Goal: Information Seeking & Learning: Learn about a topic

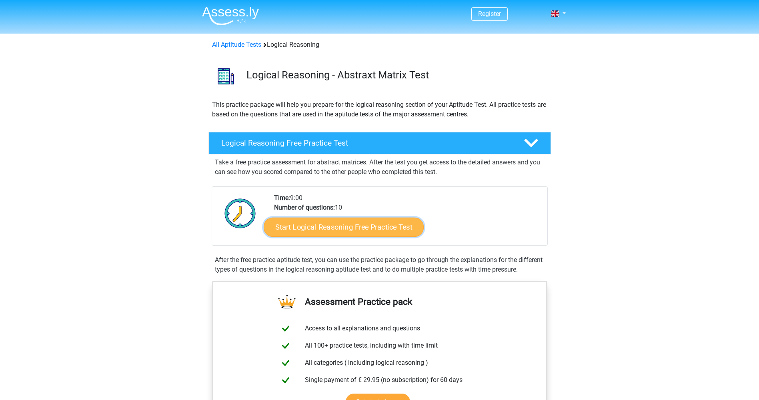
click at [371, 228] on link "Start Logical Reasoning Free Practice Test" at bounding box center [344, 226] width 160 height 19
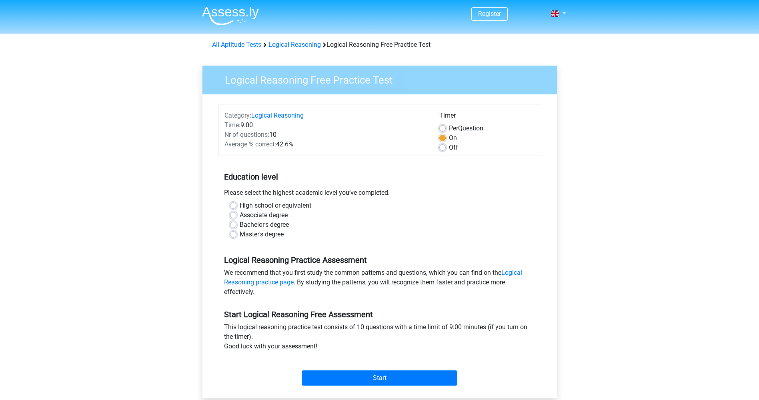
click at [240, 224] on label "Bachelor's degree" at bounding box center [264, 225] width 49 height 10
click at [235, 224] on input "Bachelor's degree" at bounding box center [233, 224] width 6 height 8
radio input "true"
click at [238, 236] on div "Master's degree" at bounding box center [379, 235] width 299 height 10
click at [266, 207] on label "High school or equivalent" at bounding box center [276, 206] width 72 height 10
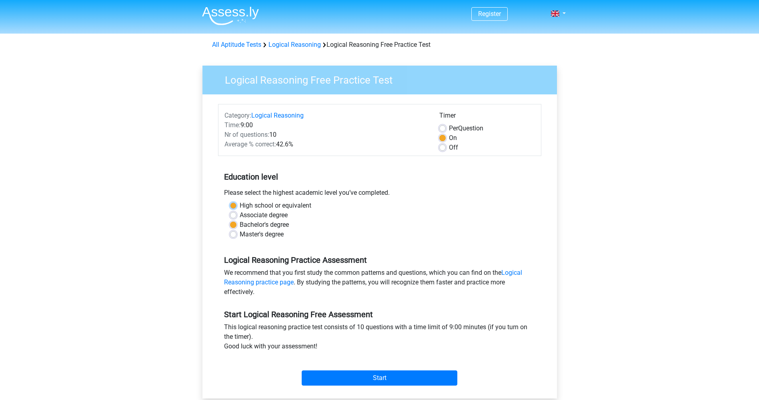
click at [236, 207] on input "High school or equivalent" at bounding box center [233, 205] width 6 height 8
radio input "true"
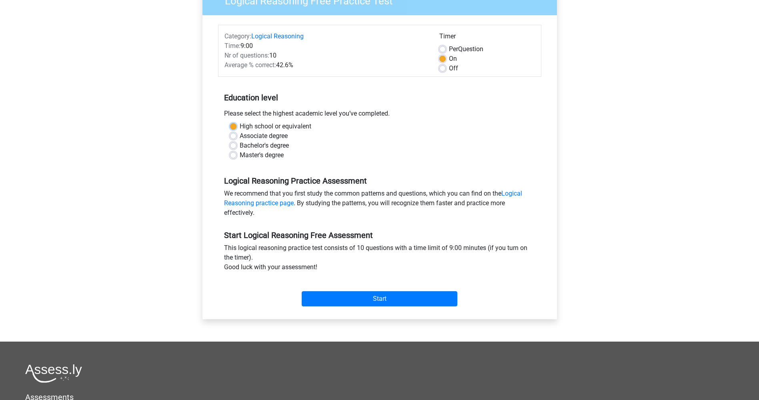
scroll to position [80, 0]
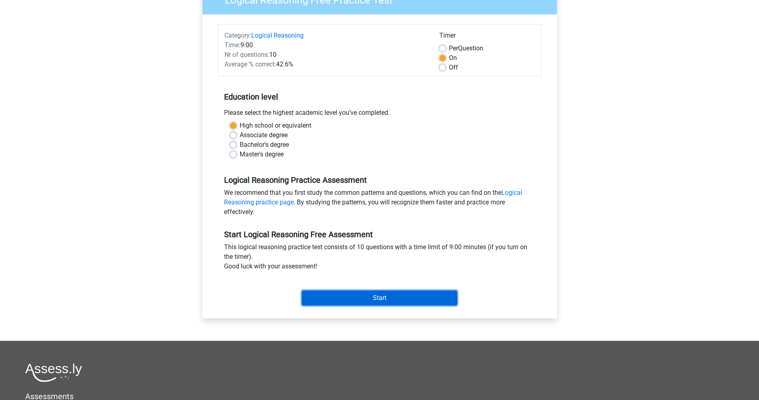
click at [395, 297] on input "Start" at bounding box center [380, 297] width 156 height 15
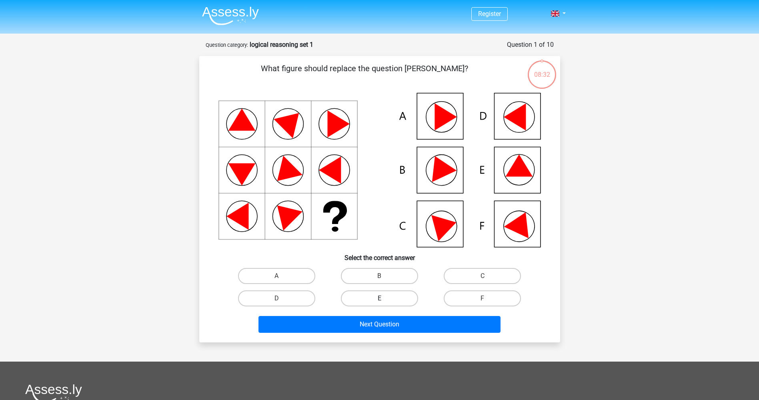
click at [401, 294] on label "E" at bounding box center [379, 298] width 77 height 16
click at [384, 298] on input "E" at bounding box center [381, 300] width 5 height 5
radio input "true"
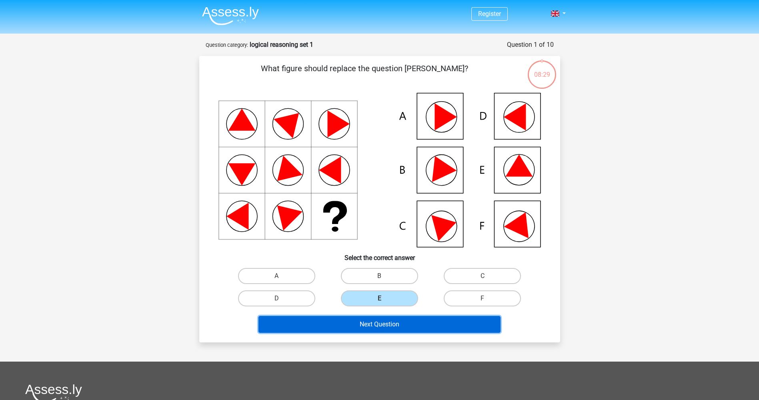
click at [405, 320] on button "Next Question" at bounding box center [379, 324] width 242 height 17
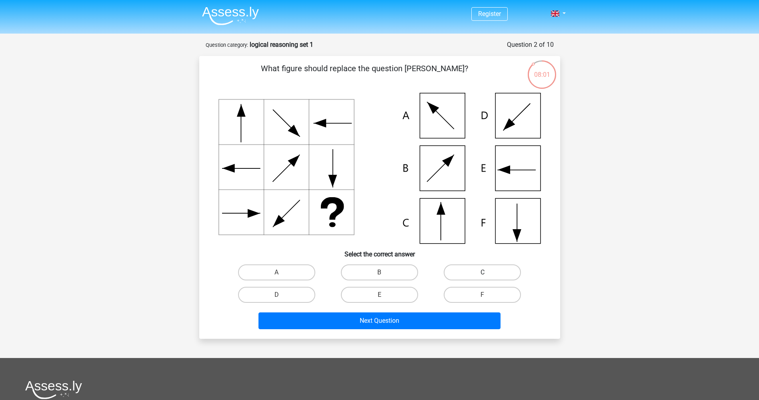
click at [461, 276] on label "C" at bounding box center [482, 272] width 77 height 16
click at [483, 276] on input "C" at bounding box center [485, 274] width 5 height 5
radio input "true"
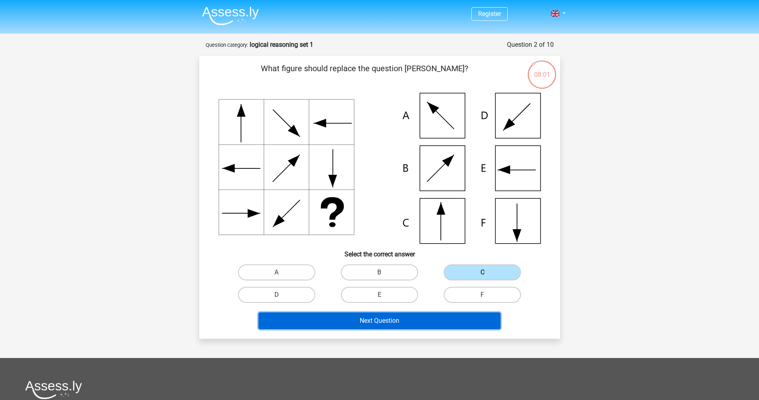
click at [416, 318] on button "Next Question" at bounding box center [379, 320] width 242 height 17
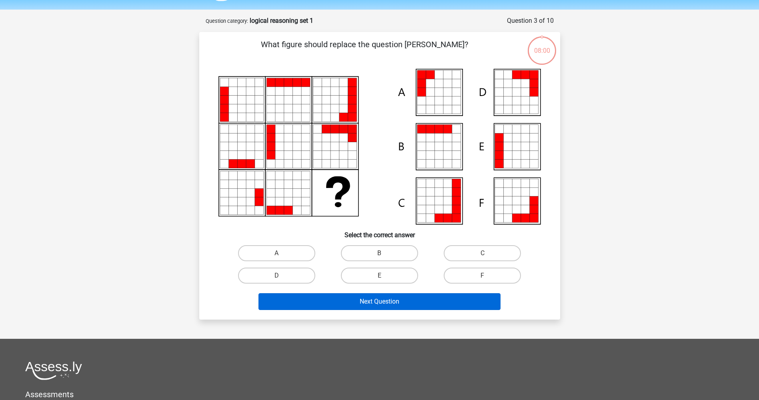
scroll to position [40, 0]
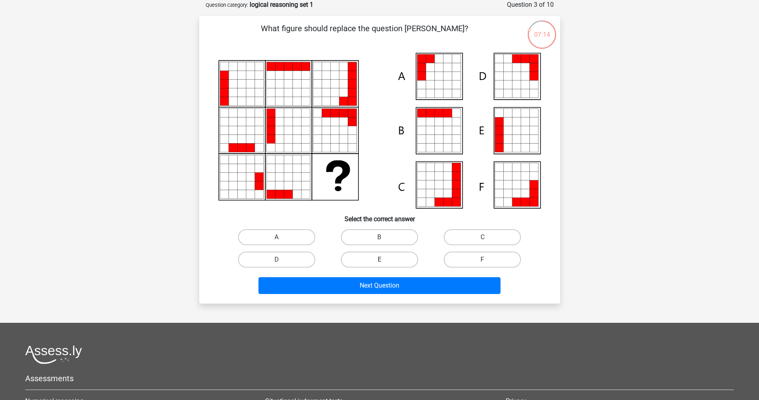
click at [372, 260] on label "E" at bounding box center [379, 260] width 77 height 16
click at [379, 260] on input "E" at bounding box center [381, 262] width 5 height 5
radio input "true"
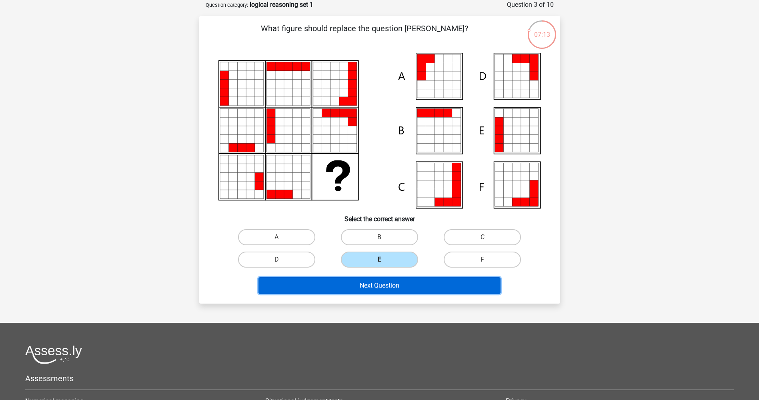
click at [376, 280] on button "Next Question" at bounding box center [379, 285] width 242 height 17
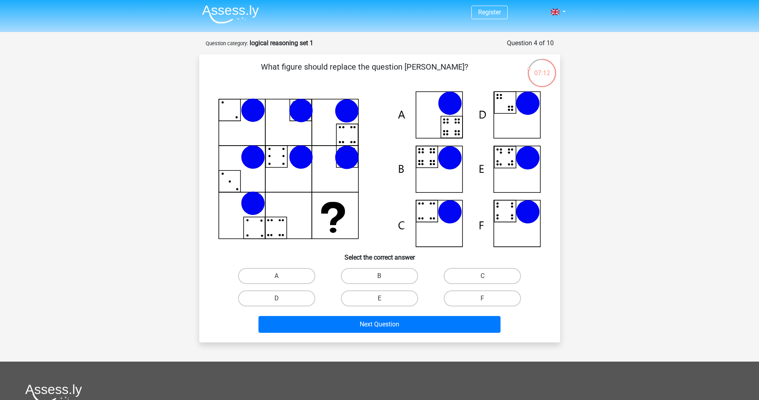
scroll to position [0, 0]
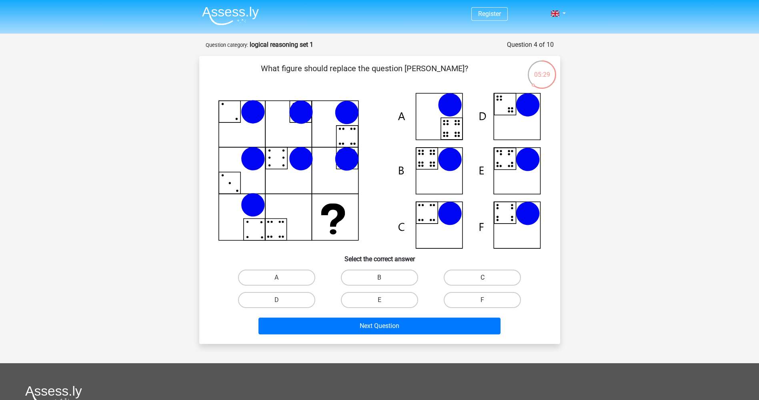
click at [495, 274] on label "C" at bounding box center [482, 278] width 77 height 16
click at [488, 278] on input "C" at bounding box center [485, 280] width 5 height 5
radio input "true"
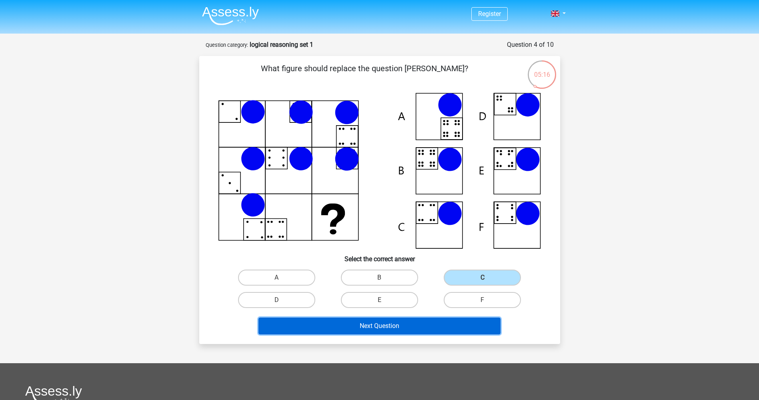
click at [365, 322] on button "Next Question" at bounding box center [379, 326] width 242 height 17
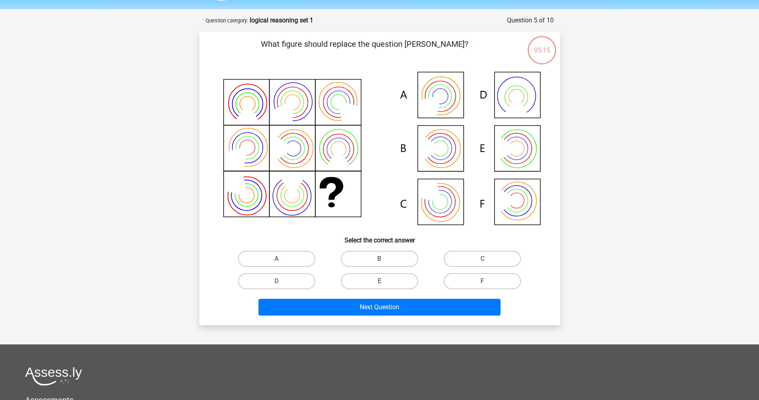
scroll to position [40, 0]
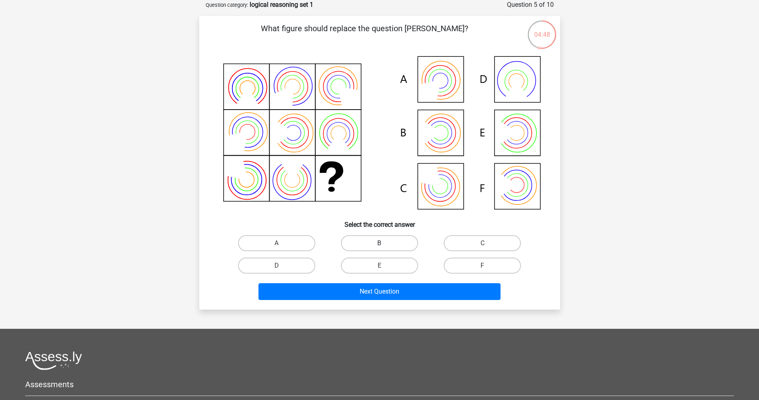
click at [399, 244] on label "B" at bounding box center [379, 243] width 77 height 16
click at [384, 244] on input "B" at bounding box center [381, 245] width 5 height 5
radio input "true"
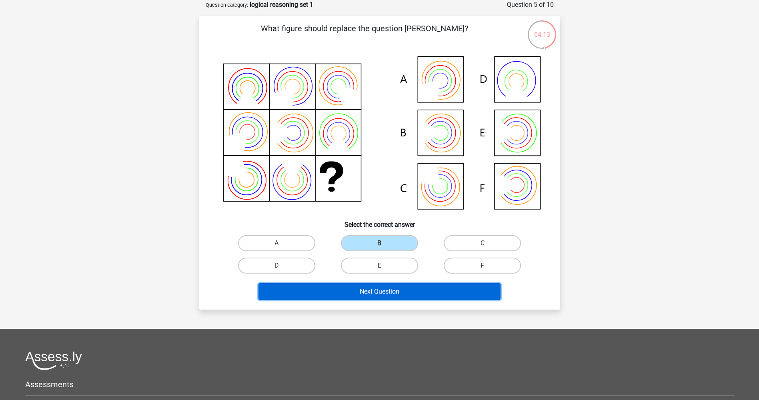
click at [408, 289] on button "Next Question" at bounding box center [379, 291] width 242 height 17
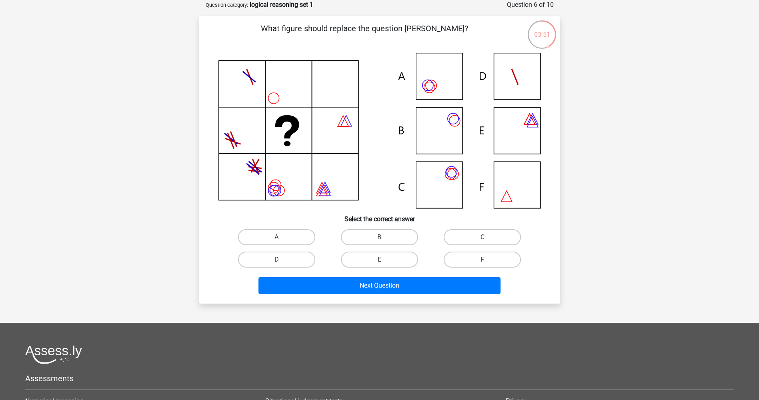
click at [453, 139] on icon at bounding box center [379, 131] width 322 height 156
click at [389, 238] on label "B" at bounding box center [379, 237] width 77 height 16
click at [384, 238] on input "B" at bounding box center [381, 239] width 5 height 5
radio input "true"
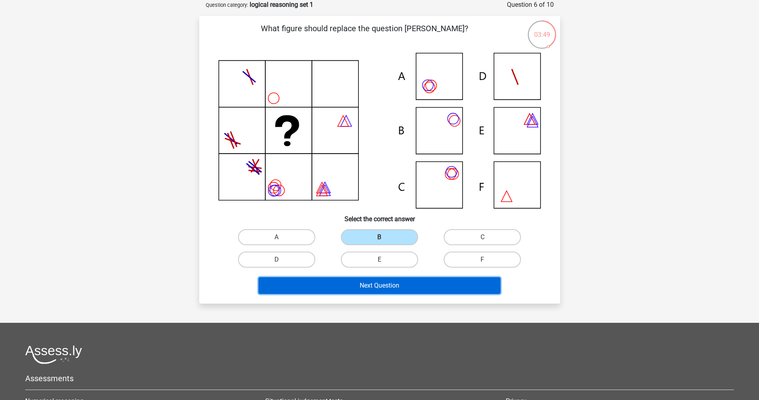
click at [430, 286] on button "Next Question" at bounding box center [379, 285] width 242 height 17
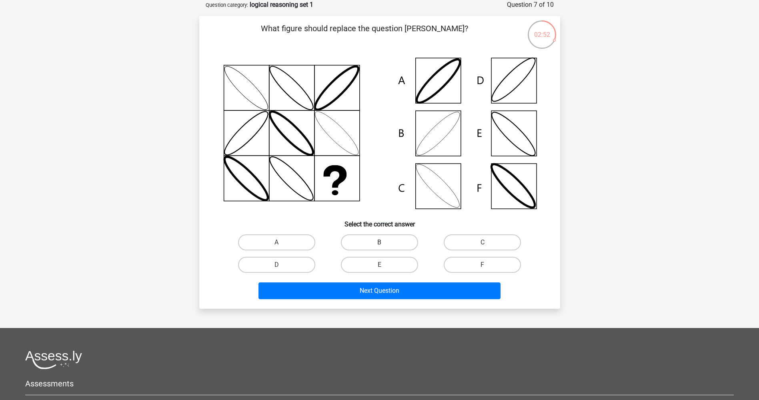
click at [370, 244] on label "B" at bounding box center [379, 242] width 77 height 16
click at [379, 244] on input "B" at bounding box center [381, 244] width 5 height 5
radio input "true"
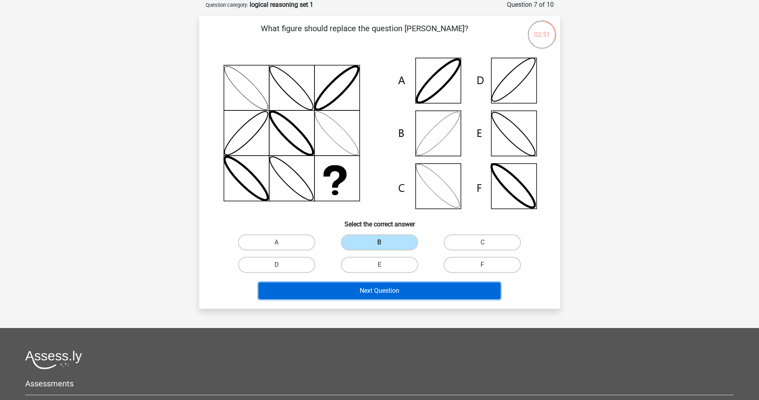
click at [391, 287] on button "Next Question" at bounding box center [379, 290] width 242 height 17
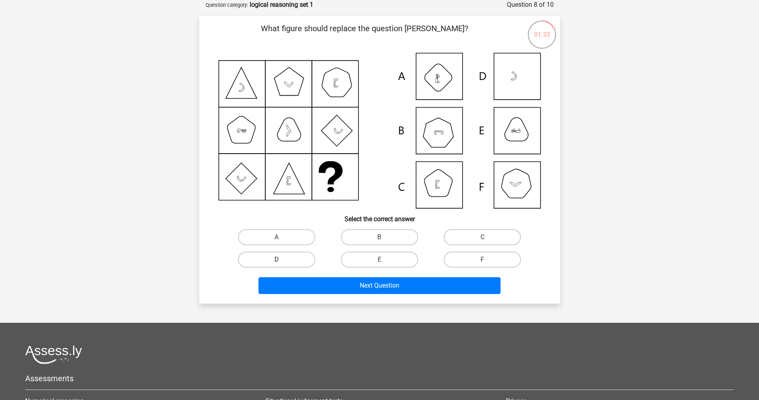
click at [294, 264] on label "D" at bounding box center [276, 260] width 77 height 16
click at [282, 264] on input "D" at bounding box center [278, 262] width 5 height 5
radio input "true"
click at [384, 234] on label "B" at bounding box center [379, 237] width 77 height 16
click at [384, 237] on input "B" at bounding box center [381, 239] width 5 height 5
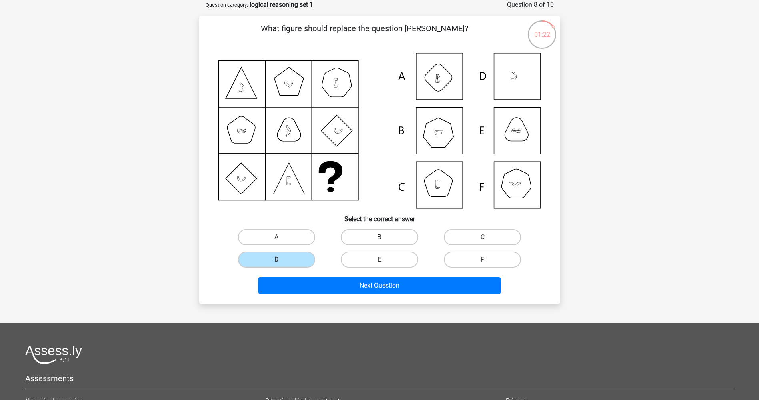
radio input "true"
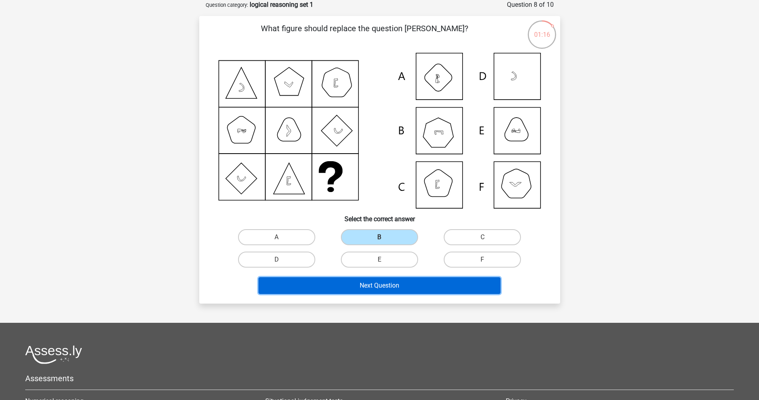
click at [386, 287] on button "Next Question" at bounding box center [379, 285] width 242 height 17
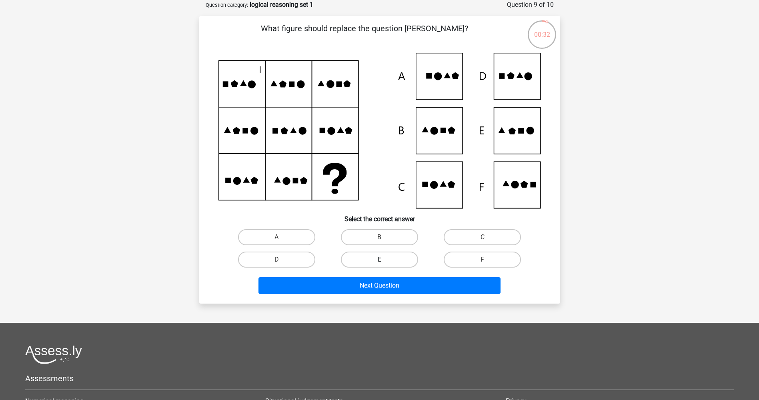
click at [360, 263] on label "E" at bounding box center [379, 260] width 77 height 16
click at [379, 263] on input "E" at bounding box center [381, 262] width 5 height 5
radio input "true"
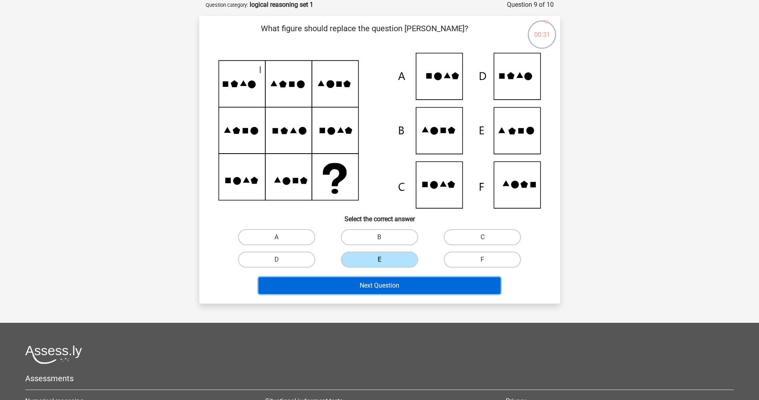
click at [358, 286] on button "Next Question" at bounding box center [379, 285] width 242 height 17
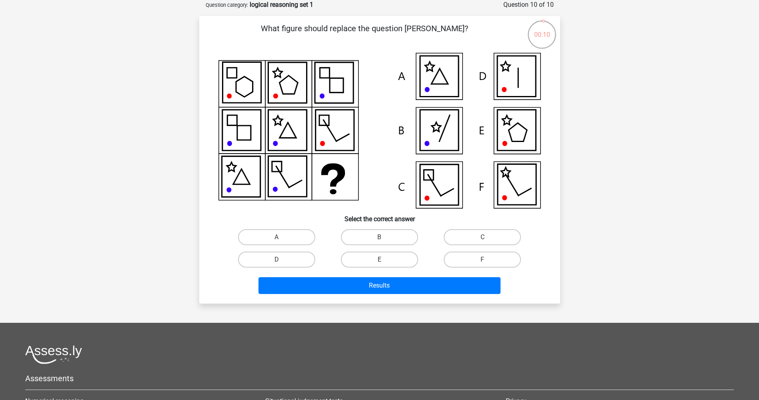
click at [511, 139] on icon at bounding box center [518, 132] width 18 height 18
click at [368, 258] on label "E" at bounding box center [379, 260] width 77 height 16
click at [379, 260] on input "E" at bounding box center [381, 262] width 5 height 5
radio input "true"
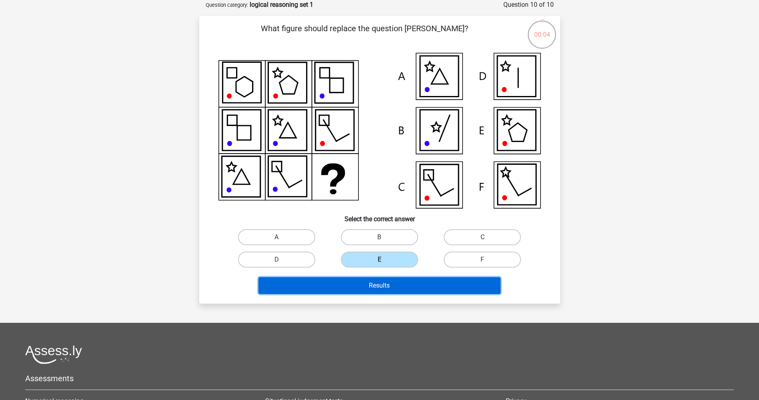
click at [374, 284] on button "Results" at bounding box center [379, 285] width 242 height 17
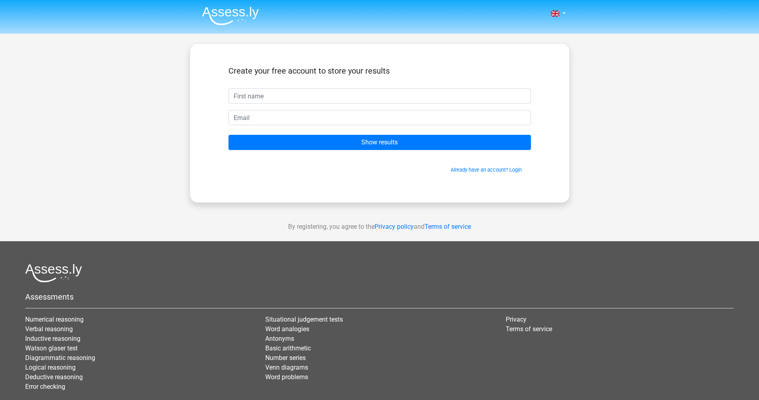
click at [290, 96] on input "text" at bounding box center [379, 95] width 302 height 15
click at [260, 97] on input "text" at bounding box center [379, 95] width 302 height 15
drag, startPoint x: 260, startPoint y: 97, endPoint x: 227, endPoint y: 94, distance: 33.4
click at [227, 94] on div "aket" at bounding box center [379, 95] width 314 height 15
type input "Saku"
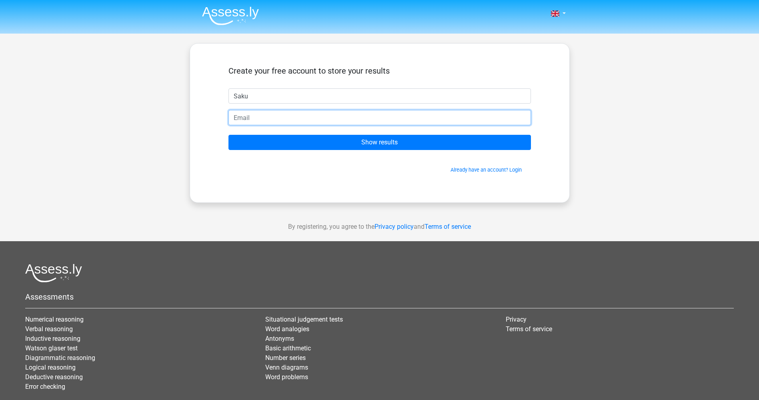
click at [320, 114] on input "email" at bounding box center [379, 117] width 302 height 15
type input "rondoacc"
click at [326, 91] on input "Saku" at bounding box center [379, 95] width 302 height 15
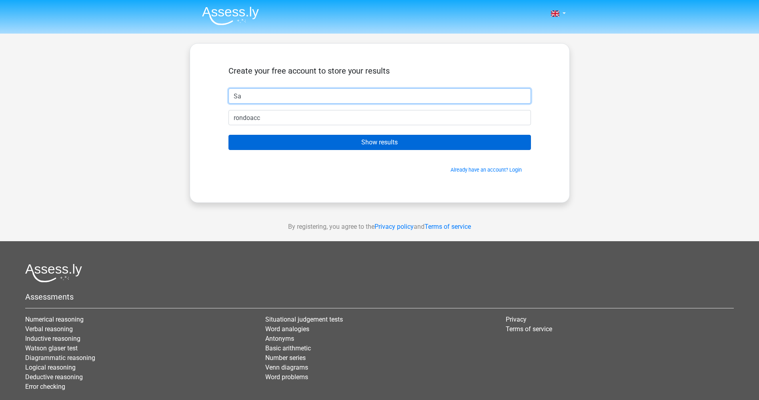
type input "Sa"
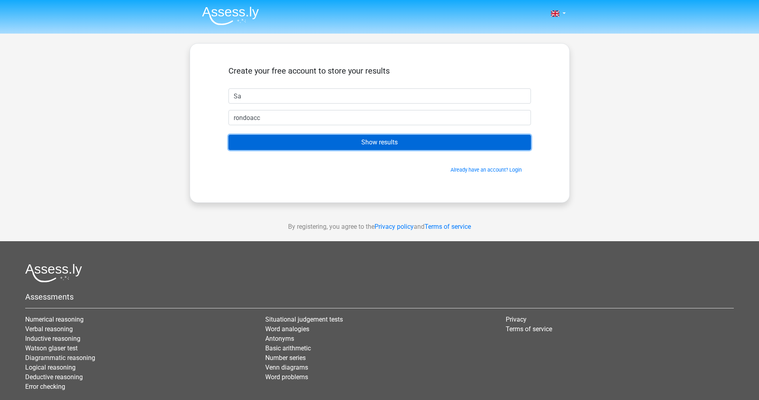
click at [372, 147] on input "Show results" at bounding box center [379, 142] width 302 height 15
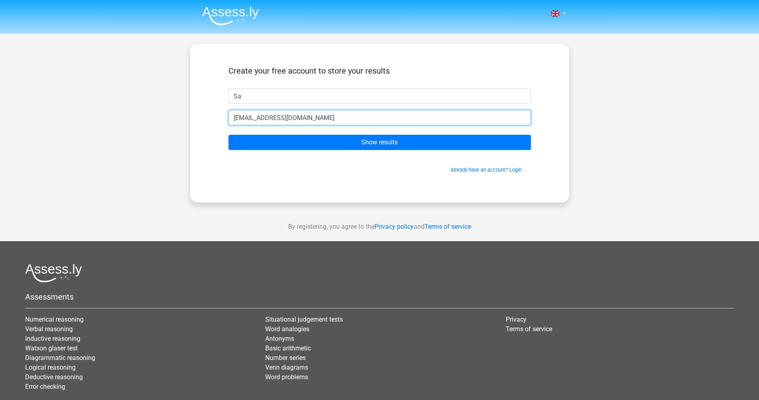
type input "[EMAIL_ADDRESS][DOMAIN_NAME]"
click at [228, 135] on input "Show results" at bounding box center [379, 142] width 302 height 15
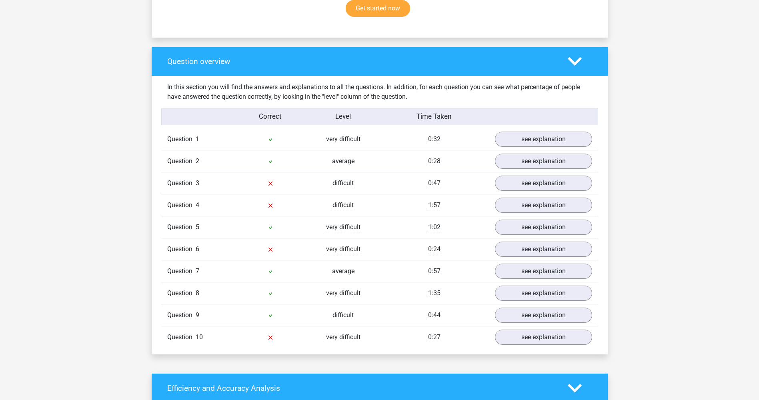
scroll to position [640, 0]
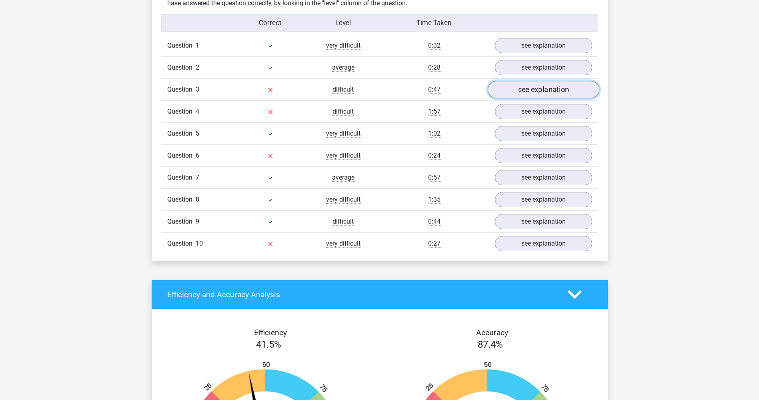
click at [517, 93] on link "see explanation" at bounding box center [543, 90] width 112 height 18
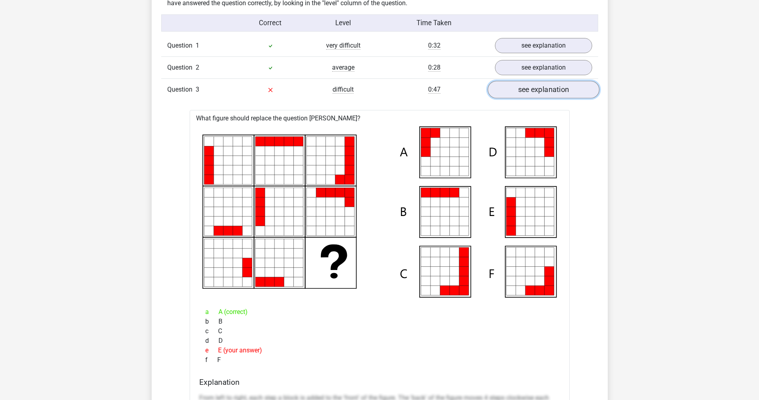
click at [551, 88] on link "see explanation" at bounding box center [543, 90] width 112 height 18
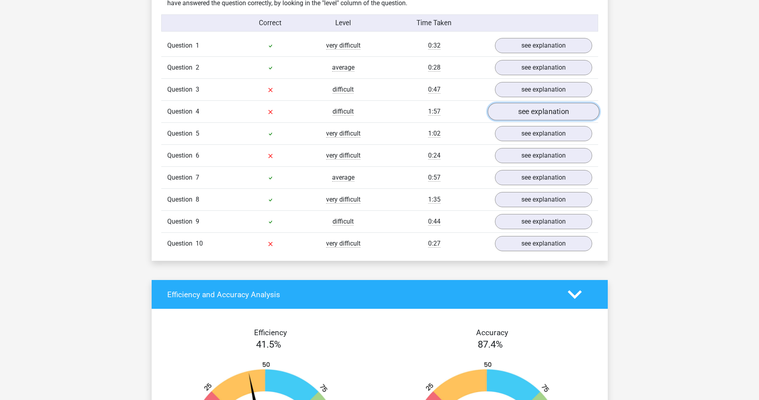
click at [545, 105] on link "see explanation" at bounding box center [543, 112] width 112 height 18
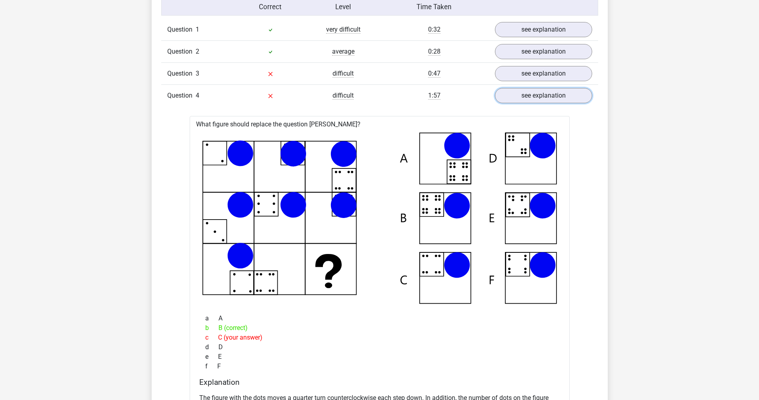
scroll to position [720, 0]
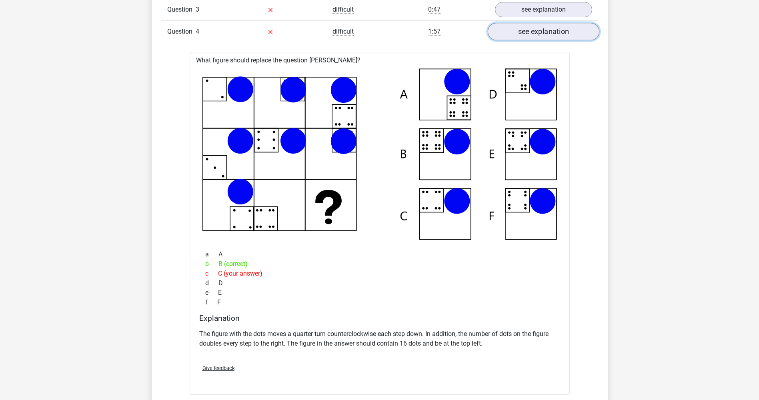
click at [536, 39] on link "see explanation" at bounding box center [543, 32] width 112 height 18
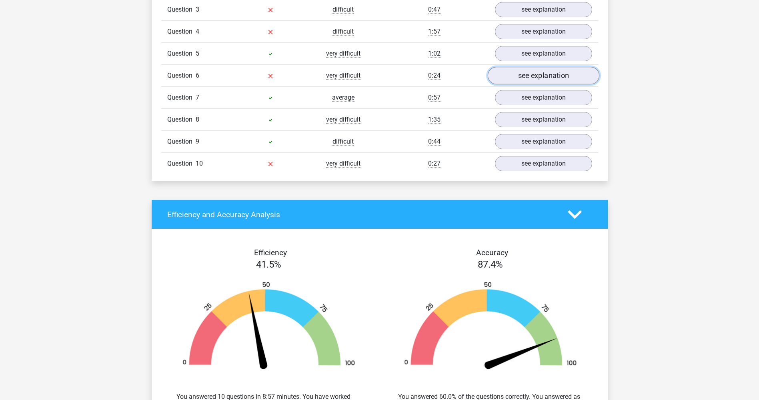
click at [516, 78] on link "see explanation" at bounding box center [543, 76] width 112 height 18
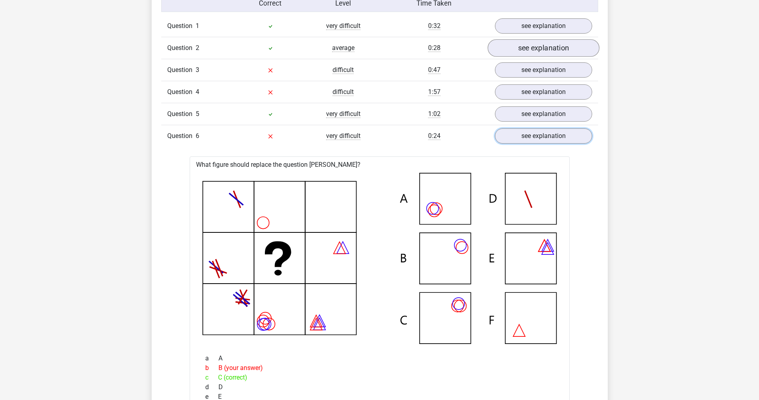
scroll to position [640, 0]
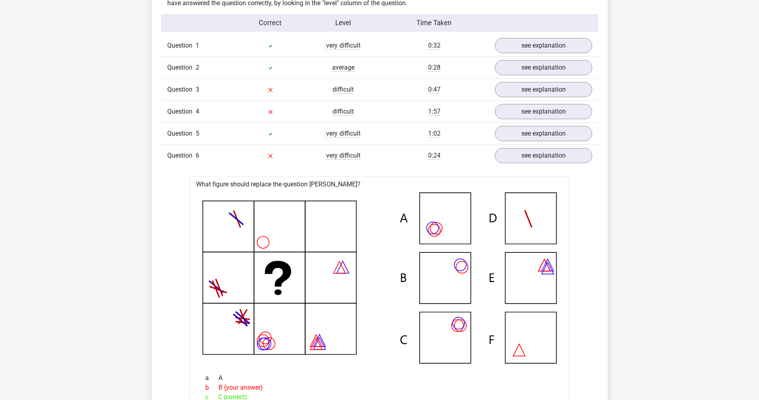
click at [515, 99] on div "Question 3 difficult 0:47 see explanation" at bounding box center [379, 89] width 437 height 22
click at [515, 90] on link "see explanation" at bounding box center [543, 90] width 112 height 18
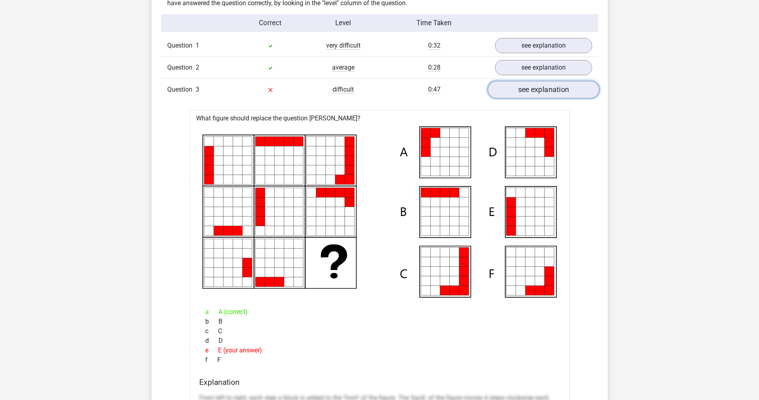
click at [515, 90] on link "see explanation" at bounding box center [543, 90] width 112 height 18
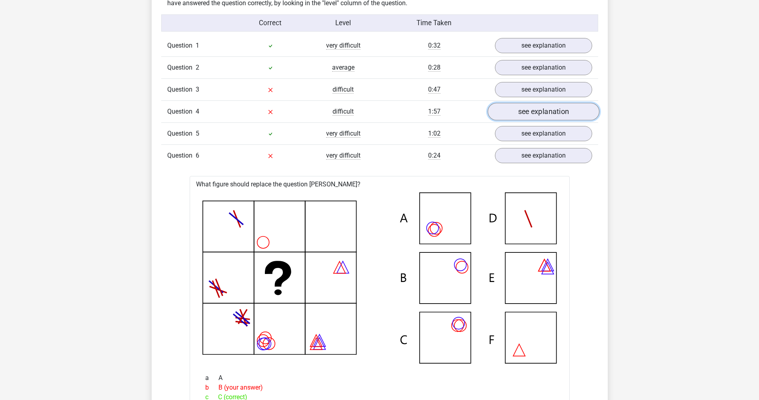
click at [514, 105] on link "see explanation" at bounding box center [543, 112] width 112 height 18
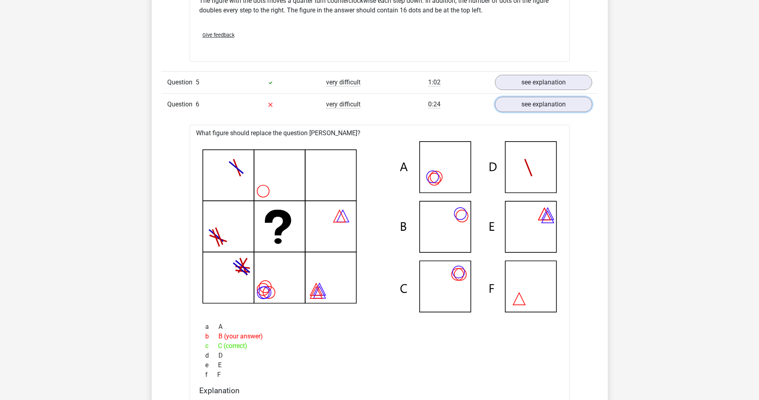
scroll to position [1120, 0]
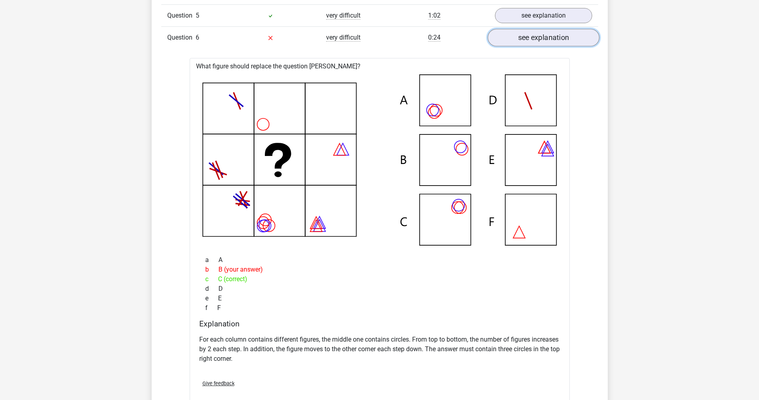
click at [509, 36] on link "see explanation" at bounding box center [543, 38] width 112 height 18
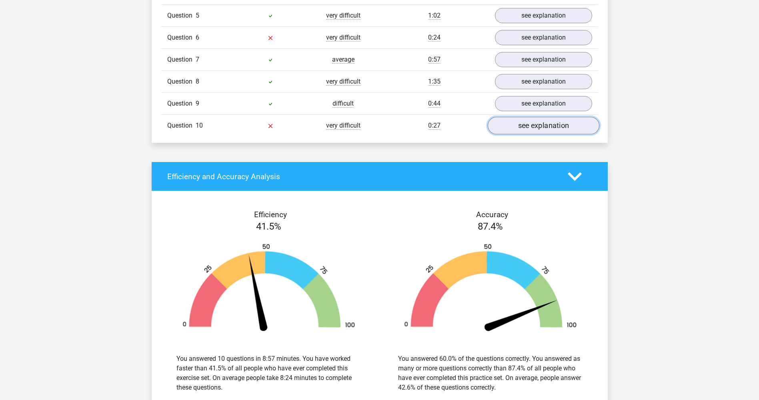
click at [572, 132] on link "see explanation" at bounding box center [543, 126] width 112 height 18
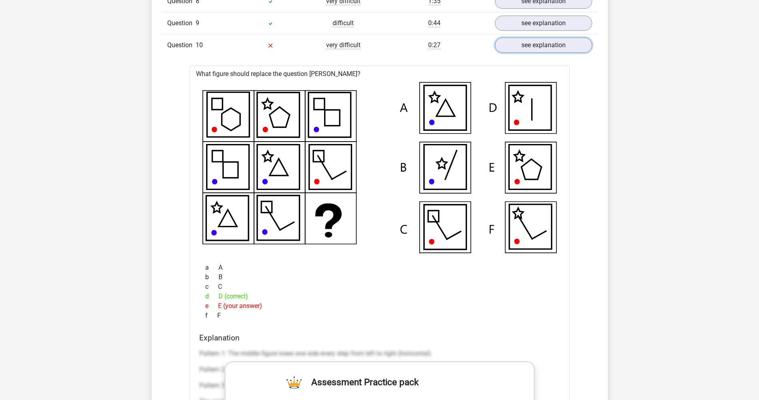
scroll to position [1200, 0]
drag, startPoint x: 343, startPoint y: 242, endPoint x: 607, endPoint y: 148, distance: 279.7
click at [607, 148] on div "Question overview In this section you will find the answers and explanations to…" at bounding box center [380, 16] width 456 height 1246
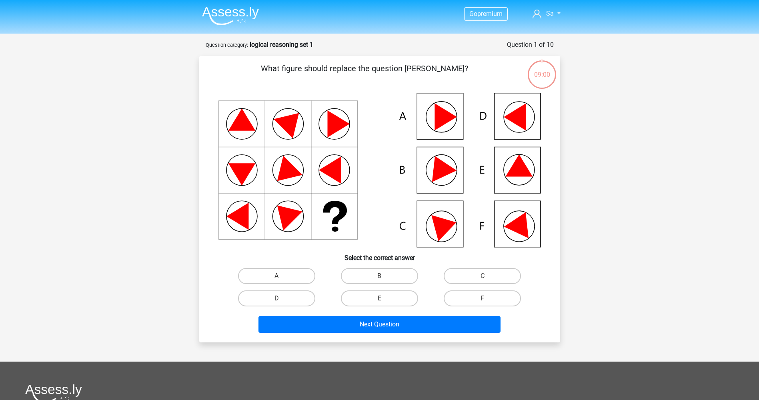
scroll to position [40, 0]
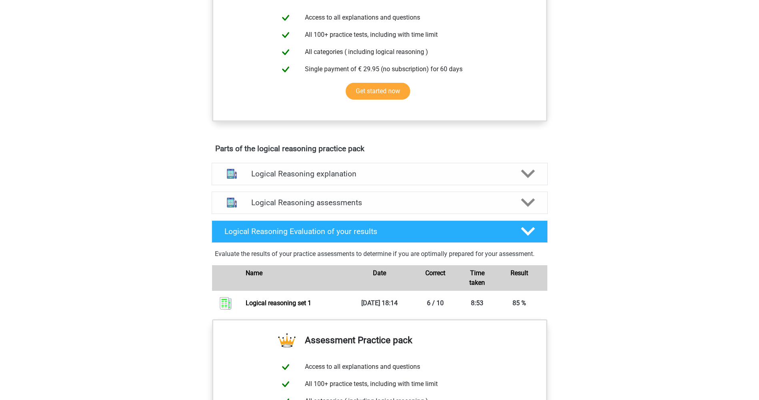
scroll to position [320, 0]
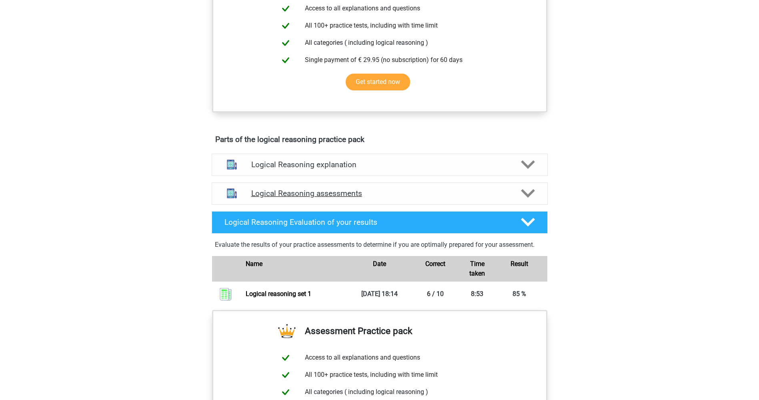
click at [416, 198] on h4 "Logical Reasoning assessments" at bounding box center [379, 193] width 257 height 9
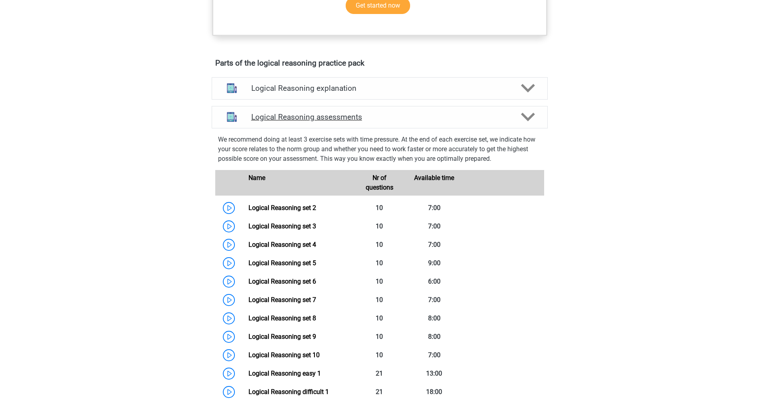
scroll to position [400, 0]
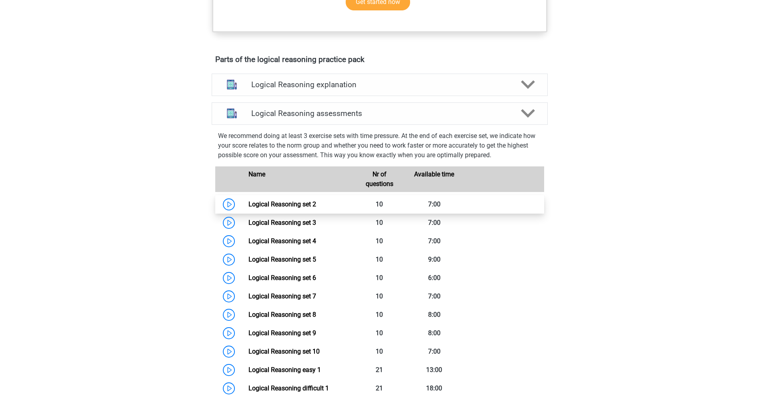
click at [248, 208] on link "Logical Reasoning set 2" at bounding box center [282, 204] width 68 height 8
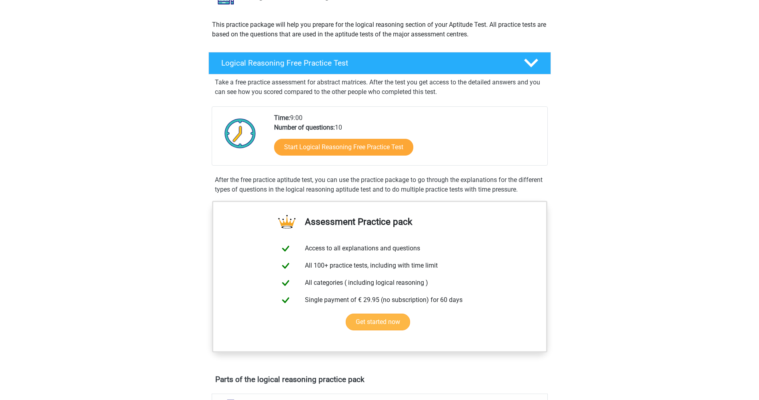
scroll to position [0, 0]
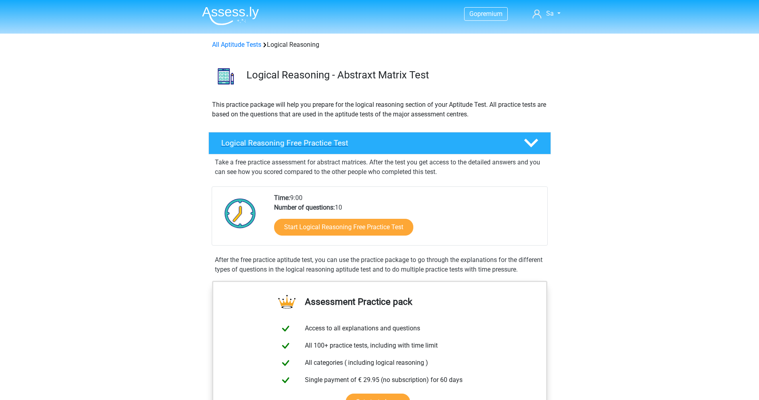
click at [484, 139] on h4 "Logical Reasoning Free Practice Test" at bounding box center [366, 142] width 290 height 9
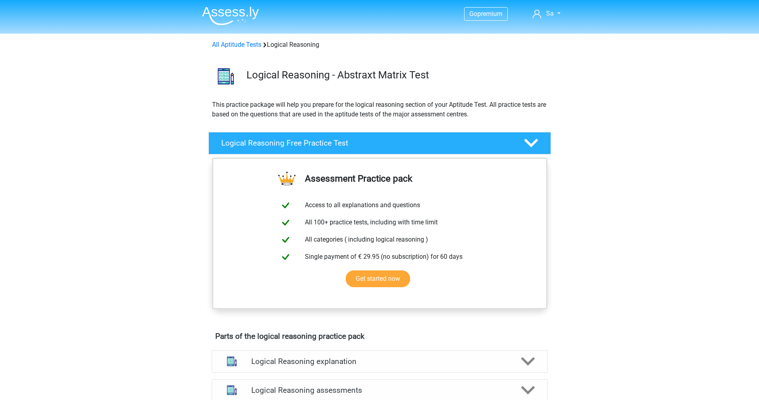
click at [496, 155] on div "Logical Reasoning Free Practice Test Take a free practice assessment for abstra…" at bounding box center [380, 143] width 374 height 29
click at [463, 142] on h4 "Logical Reasoning Free Practice Test" at bounding box center [366, 142] width 290 height 9
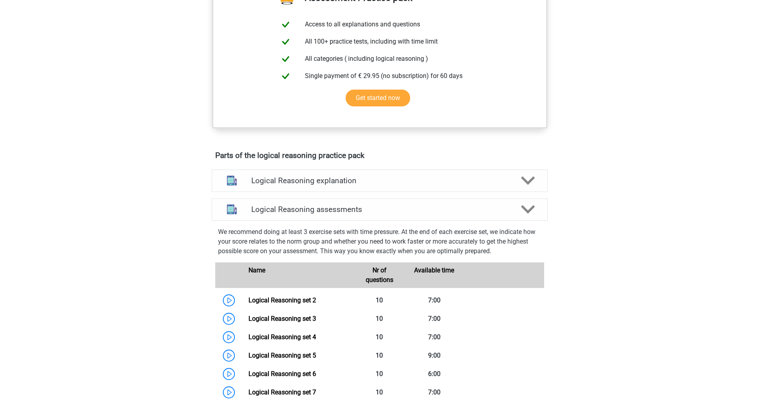
scroll to position [320, 0]
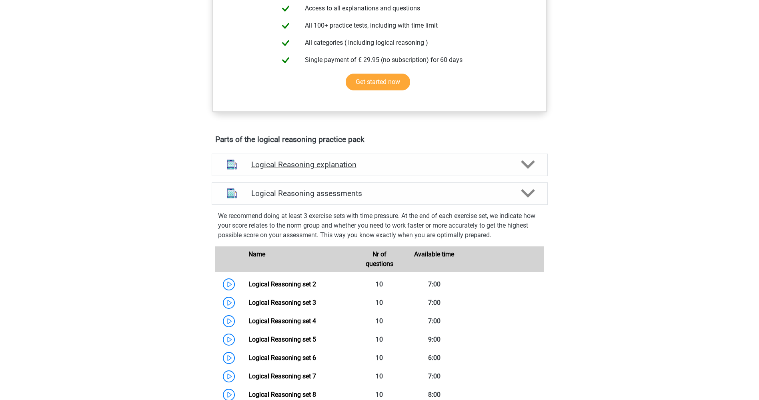
click at [381, 168] on div "Logical Reasoning explanation" at bounding box center [380, 165] width 336 height 22
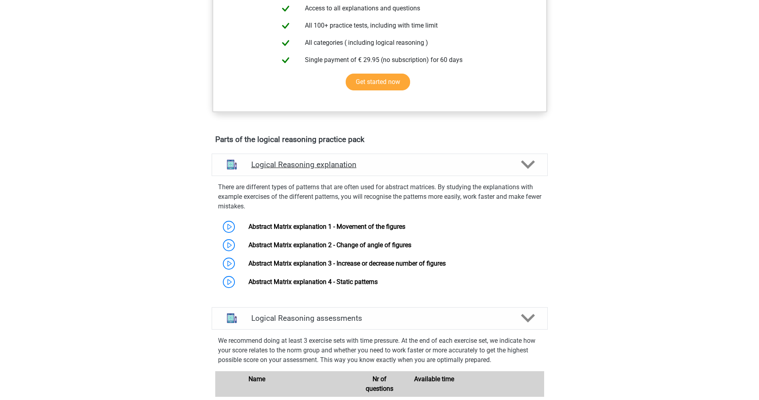
click at [381, 168] on div "Logical Reasoning explanation" at bounding box center [380, 165] width 336 height 22
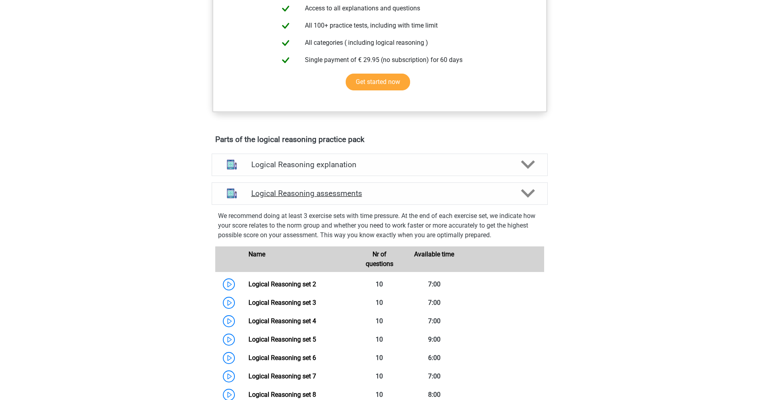
click at [377, 198] on h4 "Logical Reasoning assessments" at bounding box center [379, 193] width 257 height 9
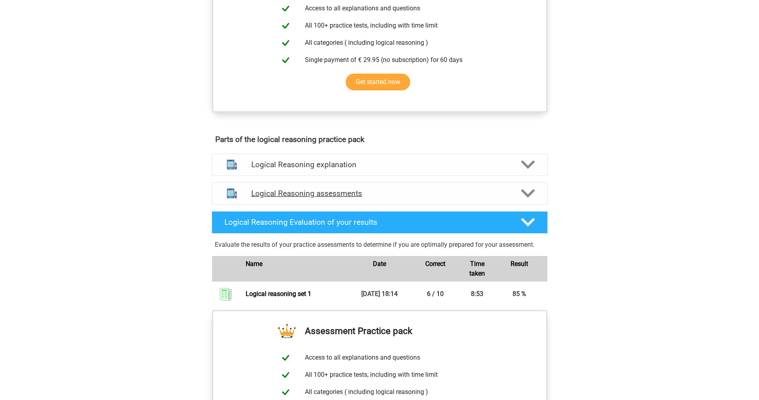
click at [377, 198] on h4 "Logical Reasoning assessments" at bounding box center [379, 193] width 257 height 9
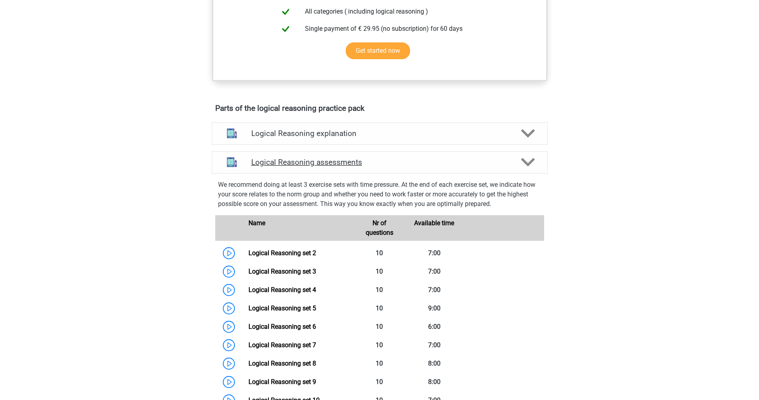
scroll to position [520, 0]
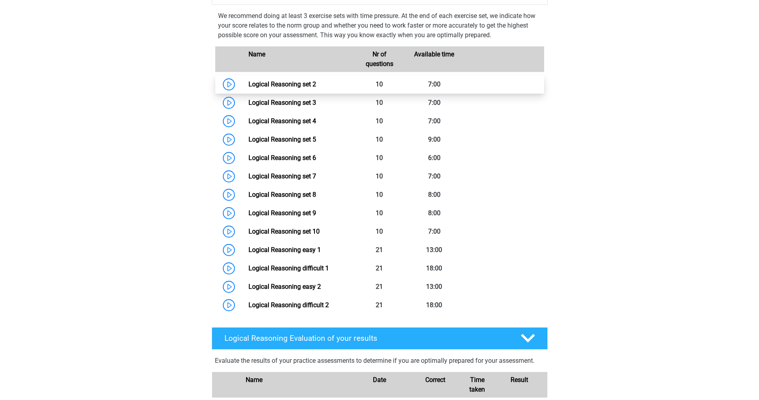
click at [248, 88] on link "Logical Reasoning set 2" at bounding box center [282, 84] width 68 height 8
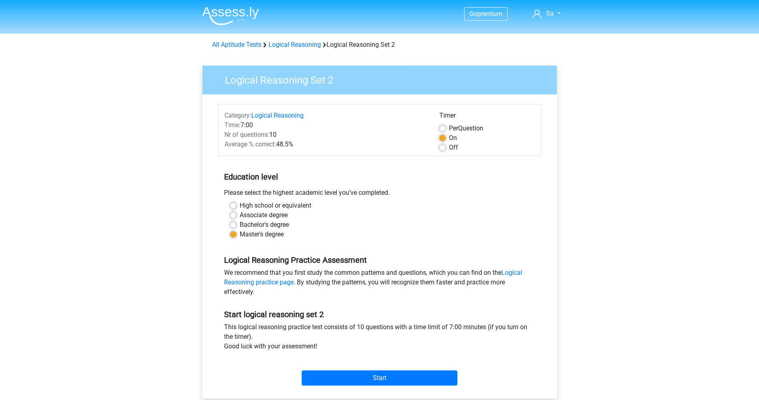
scroll to position [120, 0]
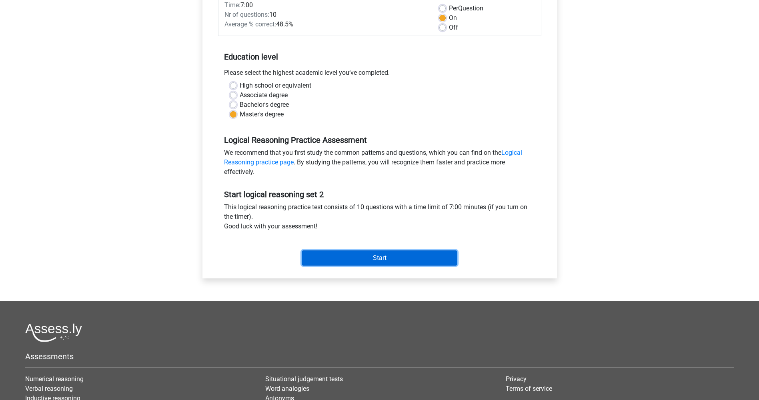
click at [368, 256] on input "Start" at bounding box center [380, 257] width 156 height 15
